Goal: Task Accomplishment & Management: Manage account settings

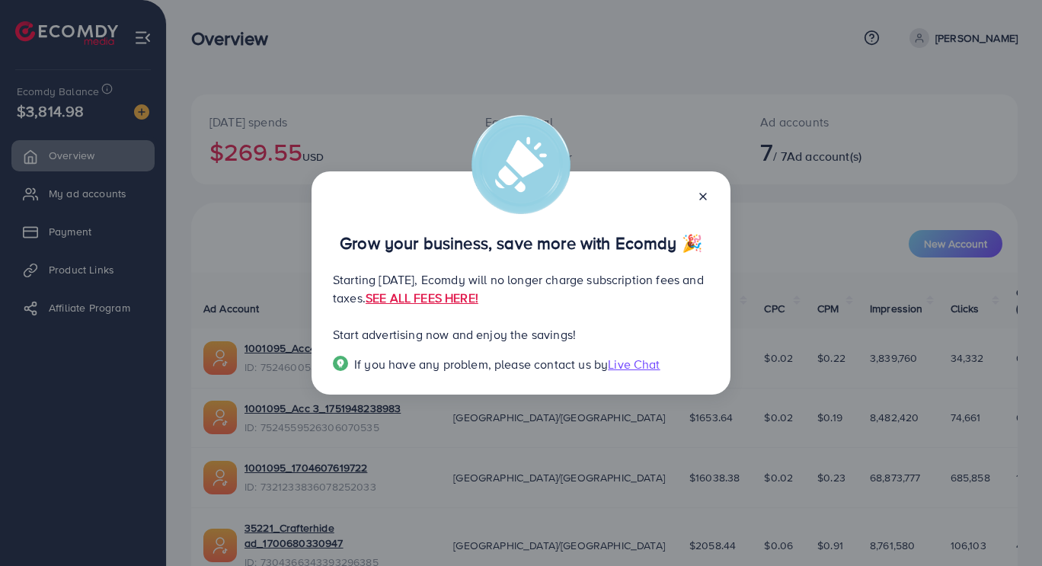
click at [707, 194] on icon at bounding box center [703, 196] width 12 height 12
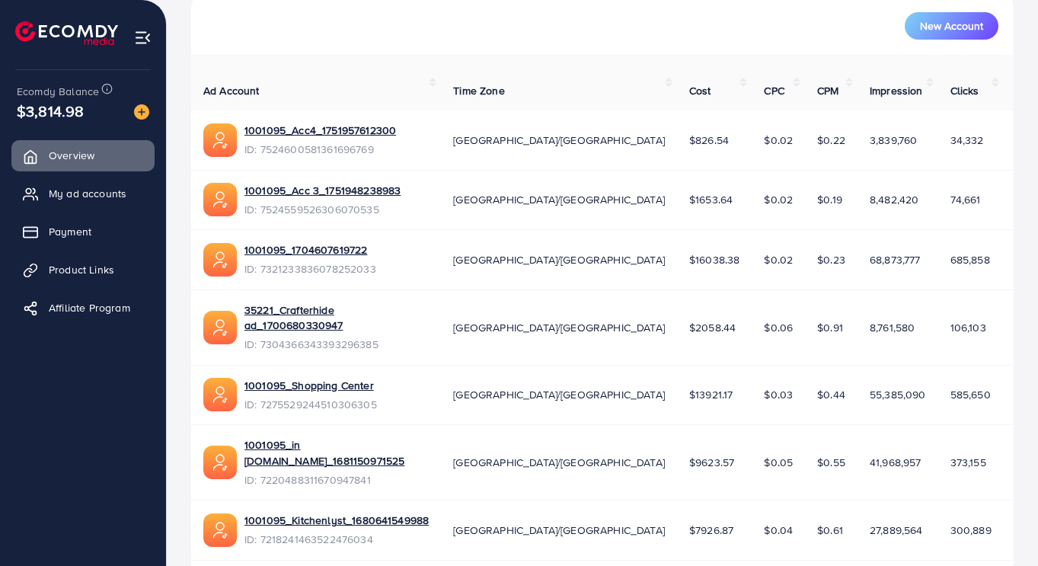
scroll to position [230, 0]
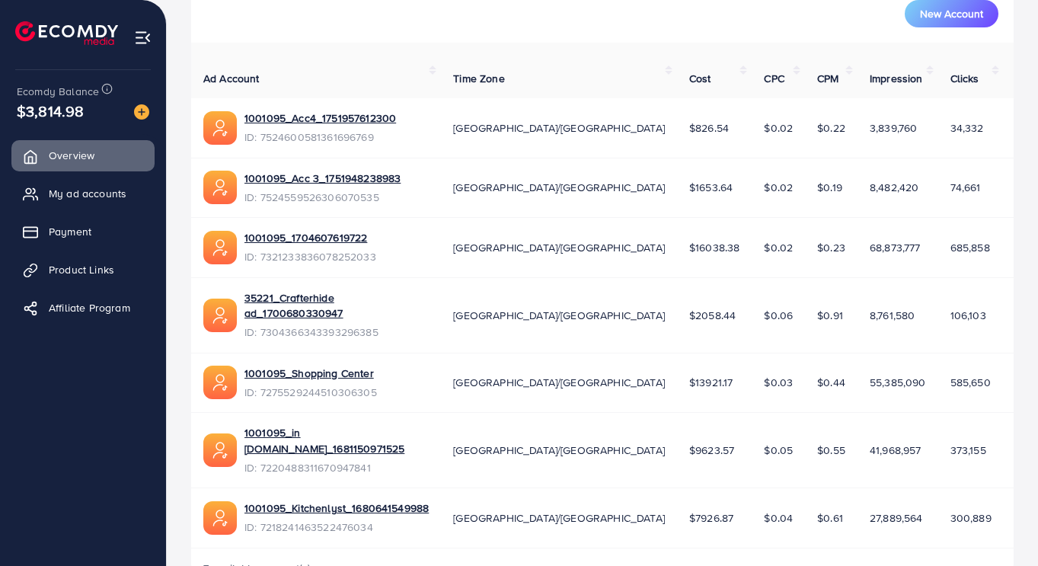
click at [63, 202] on link "My ad accounts" at bounding box center [82, 193] width 143 height 30
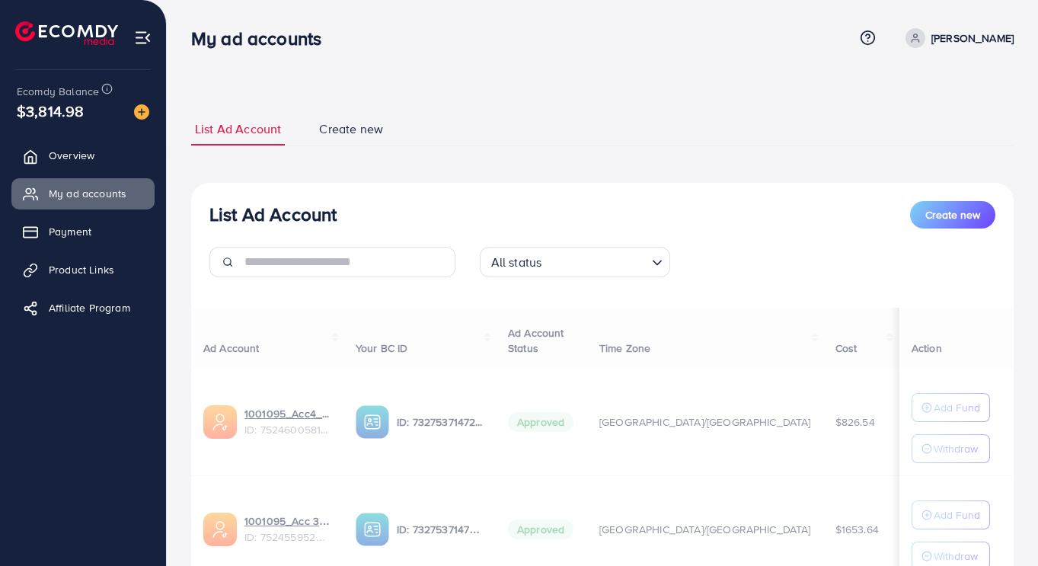
click at [61, 198] on span "My ad accounts" at bounding box center [88, 193] width 78 height 15
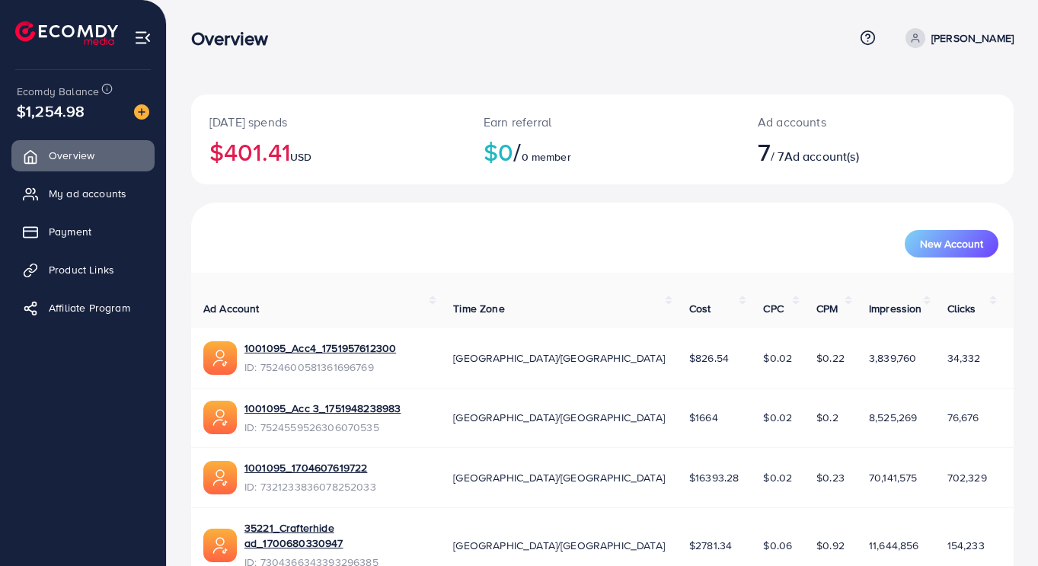
click at [45, 187] on link "My ad accounts" at bounding box center [82, 193] width 143 height 30
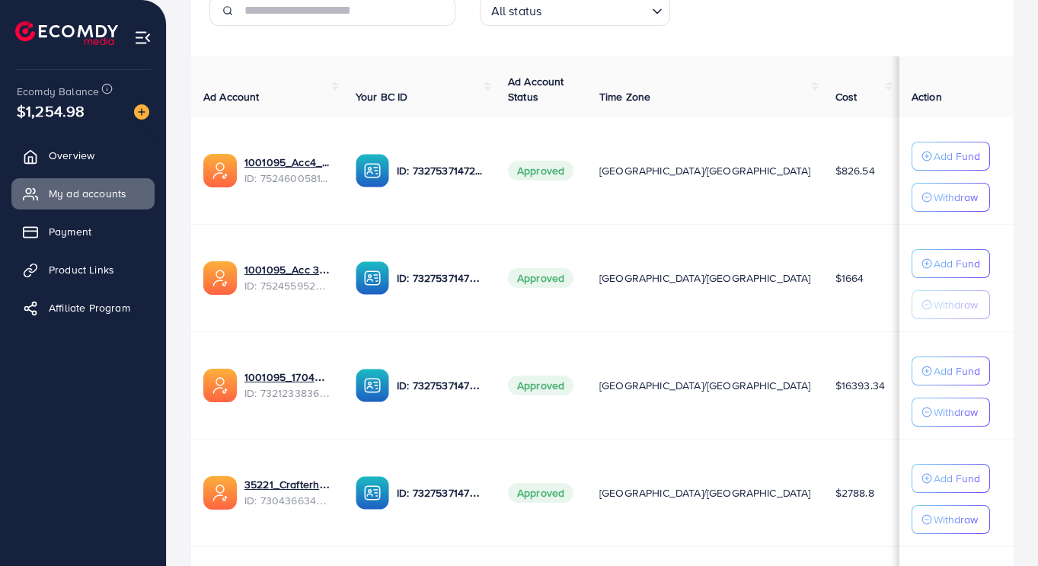
scroll to position [282, 0]
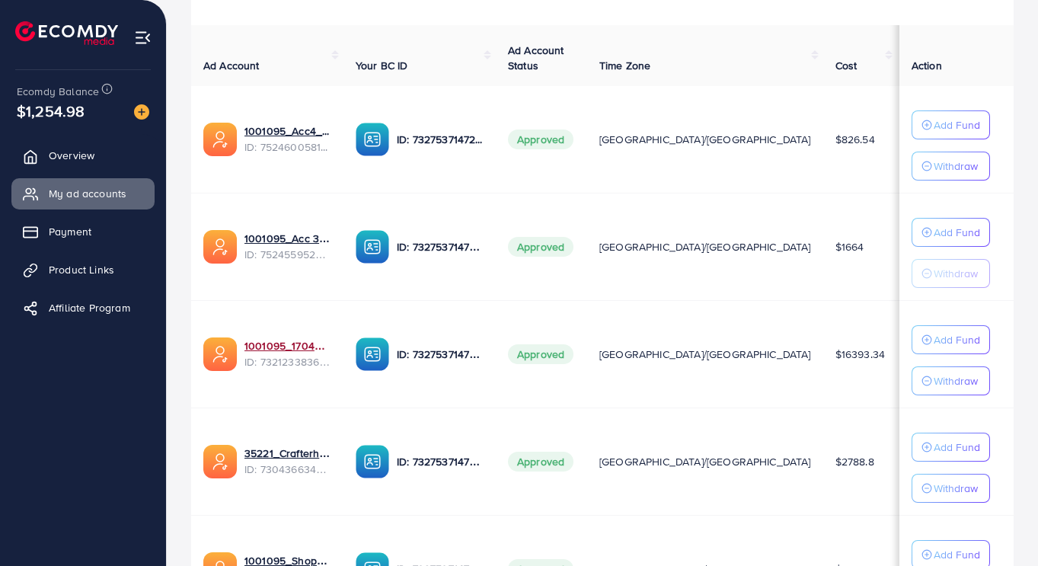
click at [267, 345] on link "1001095_1704607619722" at bounding box center [287, 345] width 87 height 15
